Goal: Find specific page/section: Find specific page/section

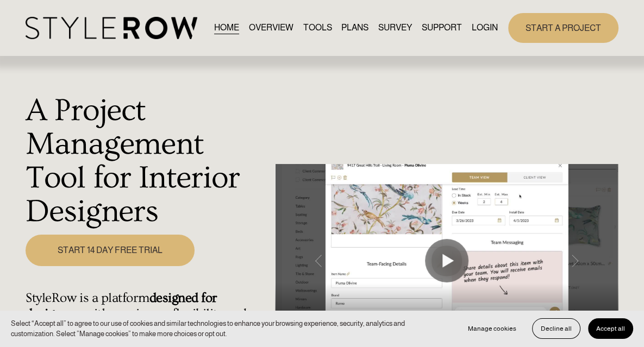
click at [486, 35] on link "LOGIN" at bounding box center [485, 28] width 26 height 15
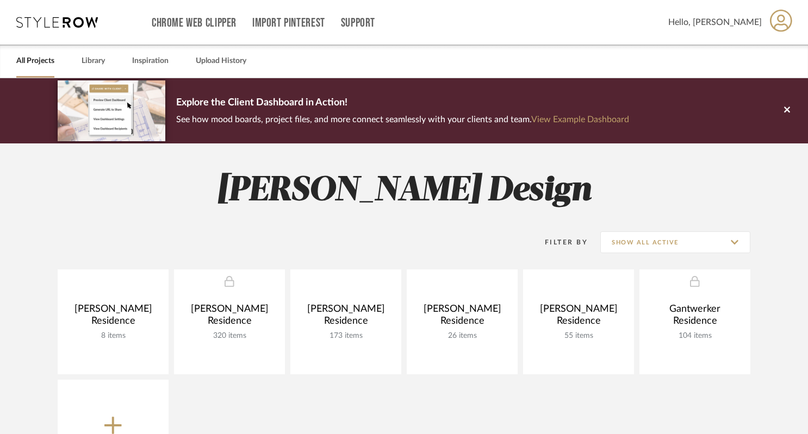
scroll to position [68, 0]
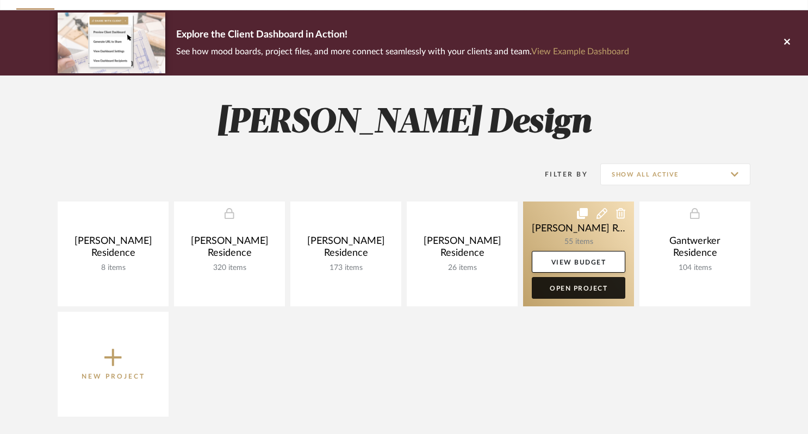
click at [574, 293] on link "Open Project" at bounding box center [579, 288] width 94 height 22
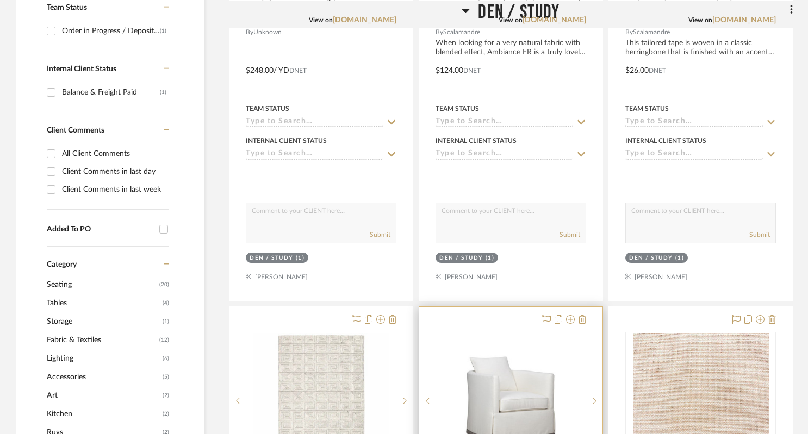
scroll to position [748, 0]
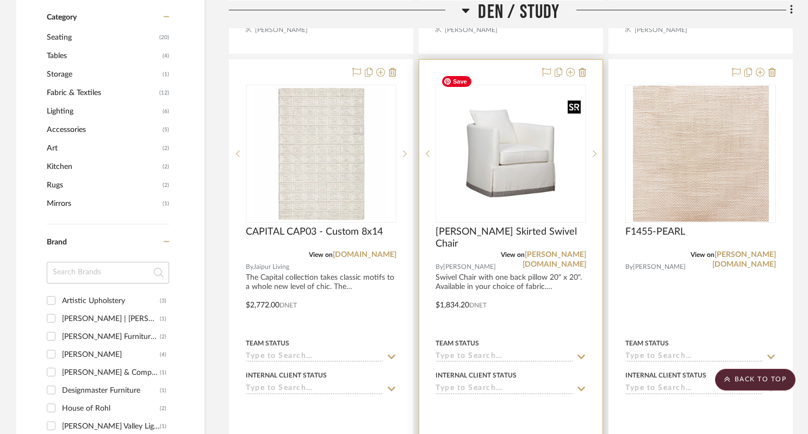
click at [490, 152] on img "0" at bounding box center [511, 153] width 148 height 111
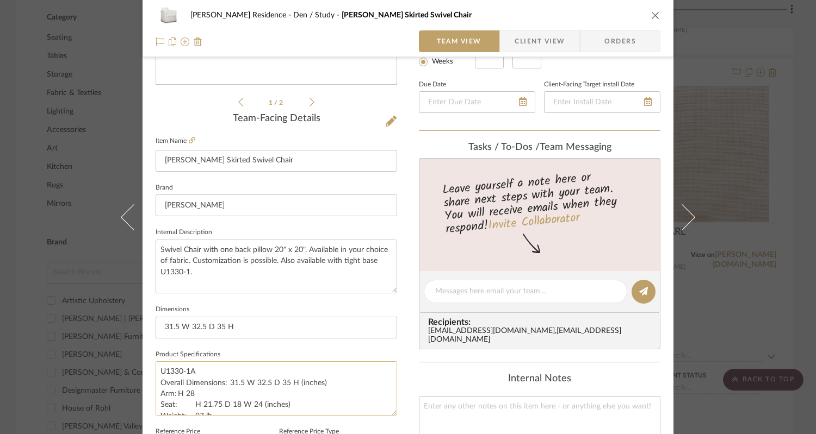
scroll to position [272, 0]
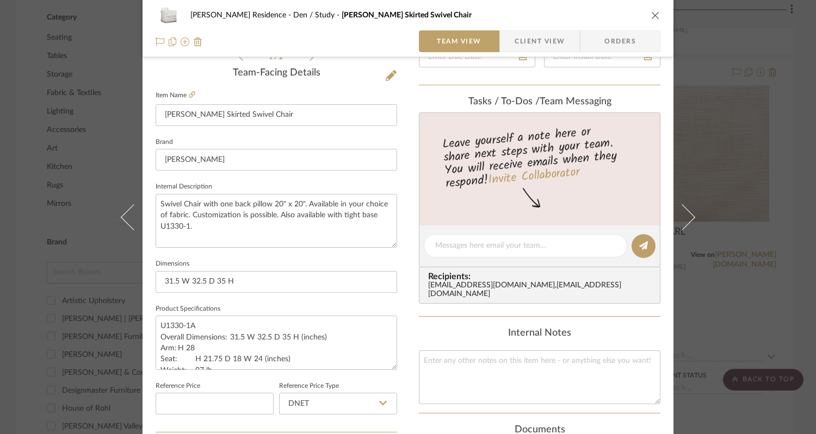
click at [651, 15] on icon "close" at bounding box center [655, 15] width 9 height 9
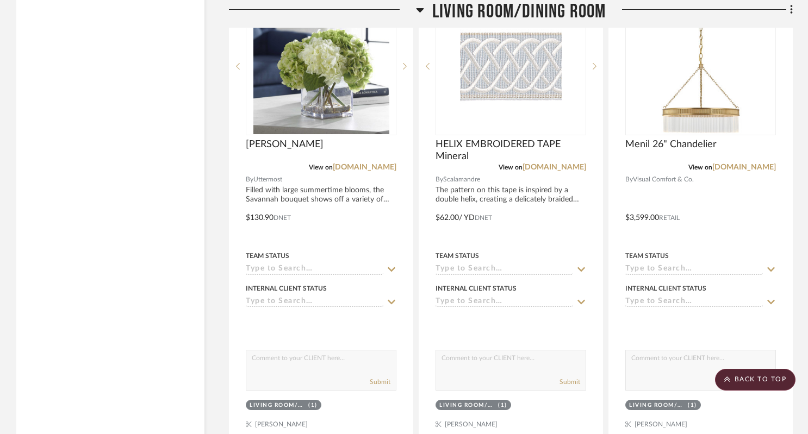
scroll to position [2991, 0]
